Goal: Book appointment/travel/reservation

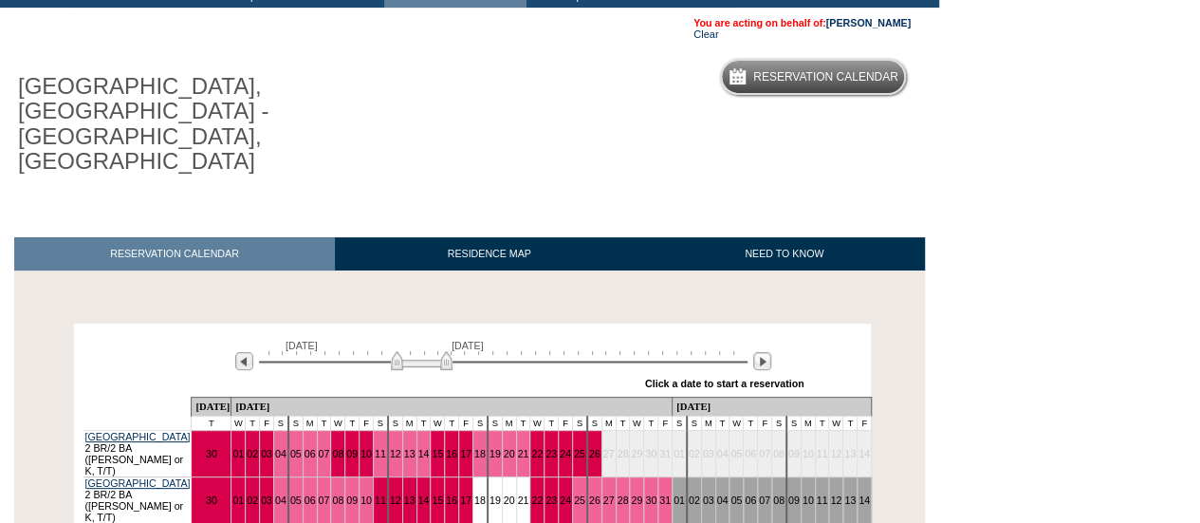
scroll to position [123, 0]
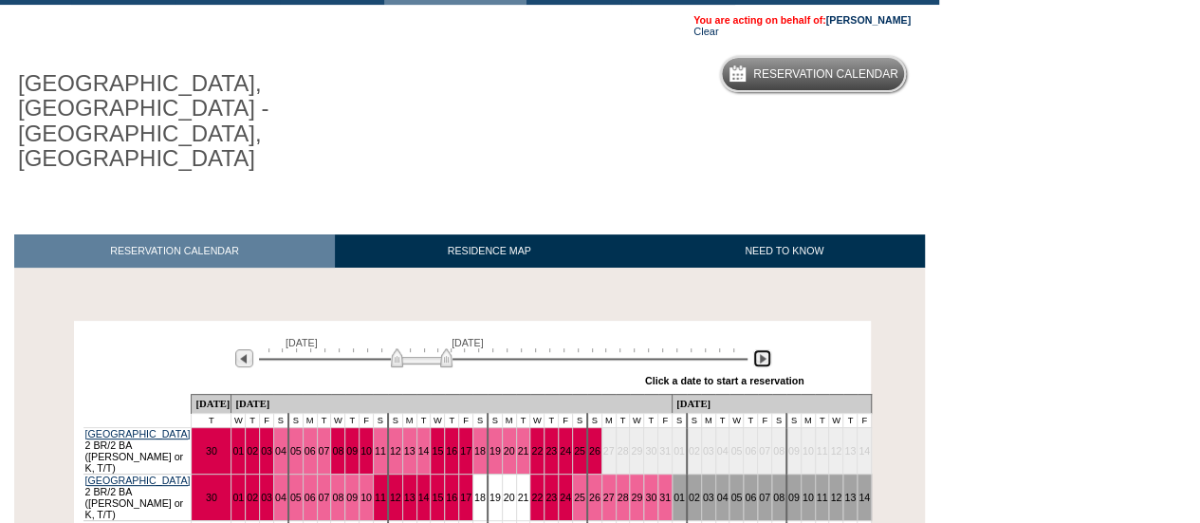
click at [755, 349] on img at bounding box center [762, 358] width 18 height 18
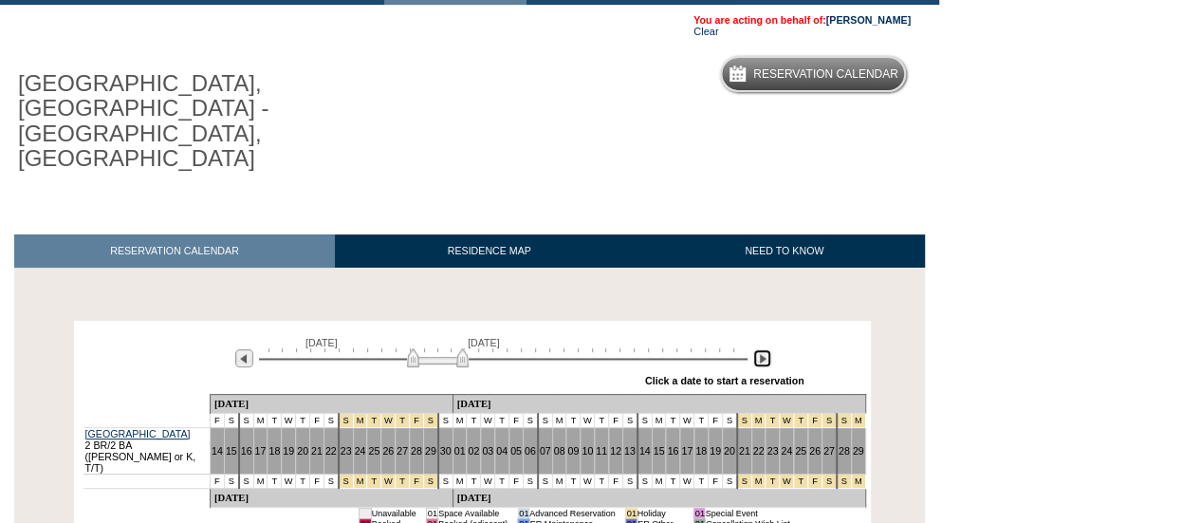
click at [755, 349] on img at bounding box center [762, 358] width 18 height 18
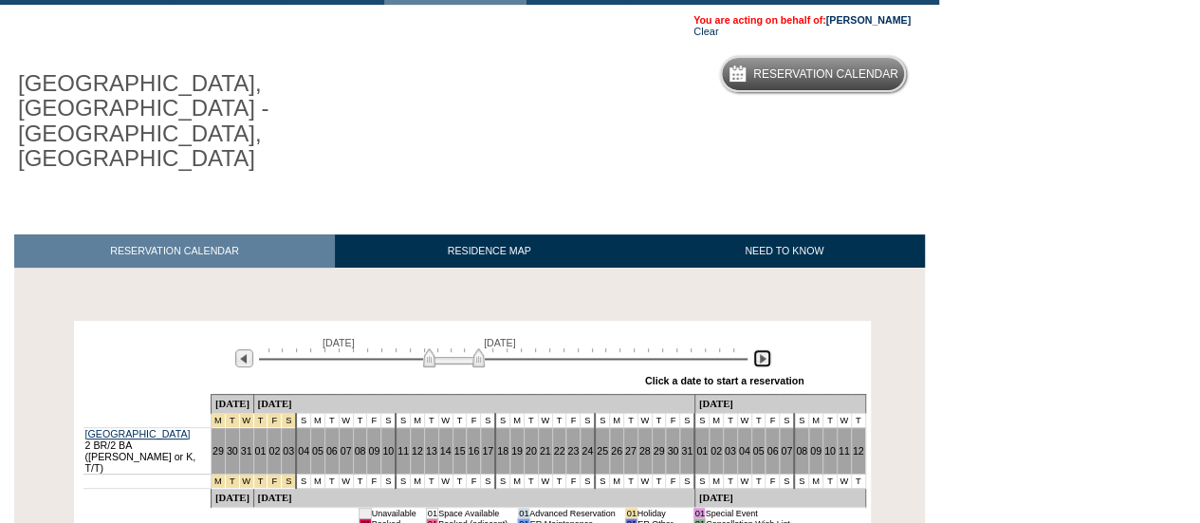
click at [755, 349] on img at bounding box center [762, 358] width 18 height 18
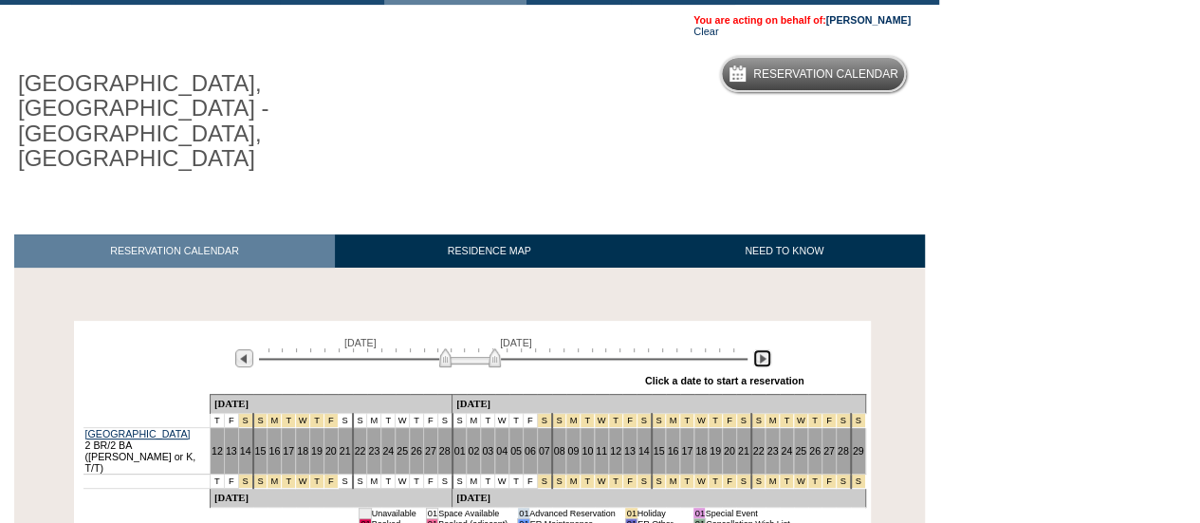
click at [757, 349] on img at bounding box center [762, 358] width 18 height 18
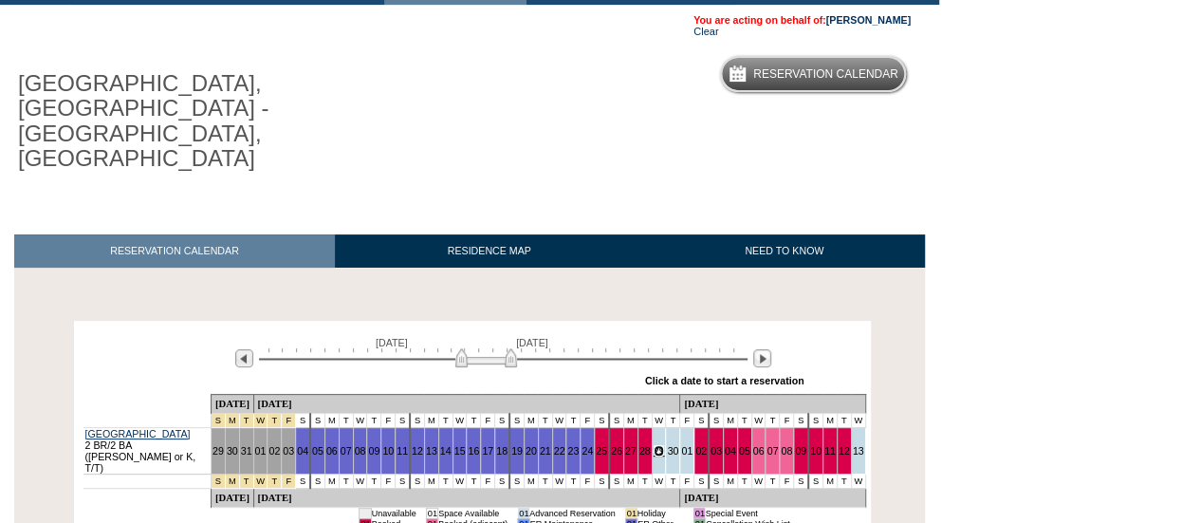
click at [654, 445] on link "29" at bounding box center [659, 450] width 11 height 11
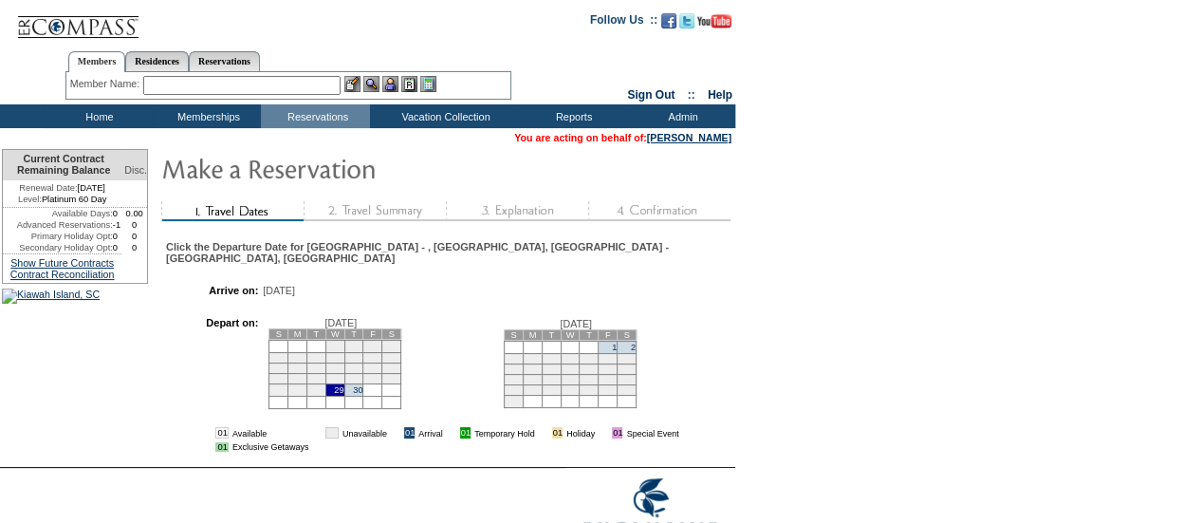
click at [618, 345] on td "2" at bounding box center [627, 347] width 19 height 12
